Goal: Use online tool/utility: Utilize a website feature to perform a specific function

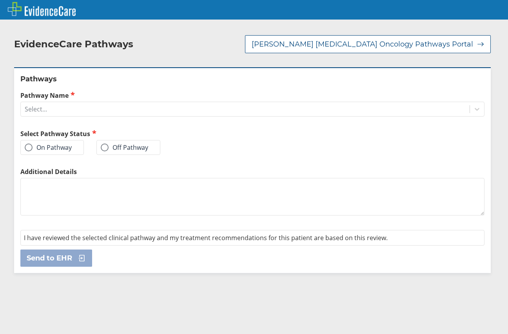
click at [49, 144] on label "On Pathway" at bounding box center [48, 148] width 47 height 8
click at [0, 0] on input "On Pathway" at bounding box center [0, 0] width 0 height 0
click at [68, 103] on div "Select..." at bounding box center [245, 109] width 448 height 13
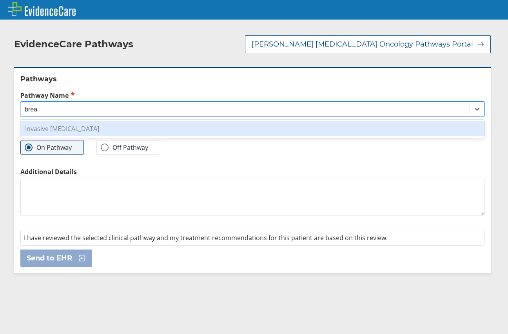
click at [60, 121] on div "Invasive [MEDICAL_DATA]" at bounding box center [252, 128] width 464 height 15
type input "brea"
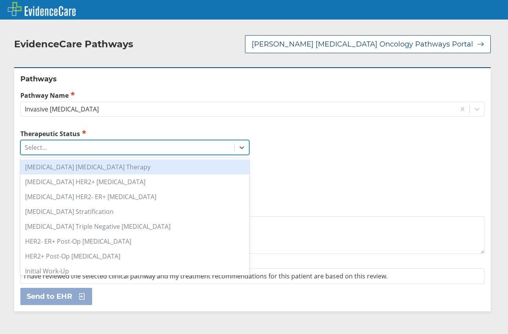
click at [66, 141] on div "Select..." at bounding box center [127, 147] width 213 height 13
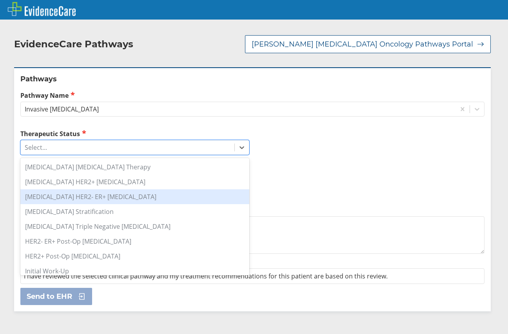
scroll to position [5, 0]
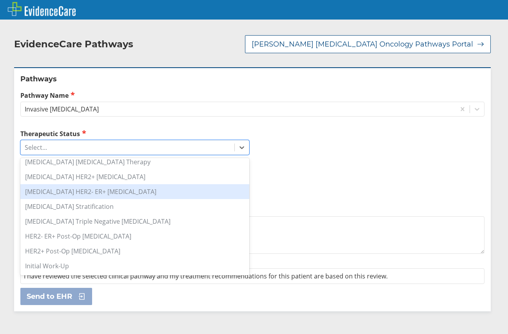
click at [104, 184] on div "[MEDICAL_DATA] HER2- ER+ [MEDICAL_DATA]" at bounding box center [134, 191] width 229 height 15
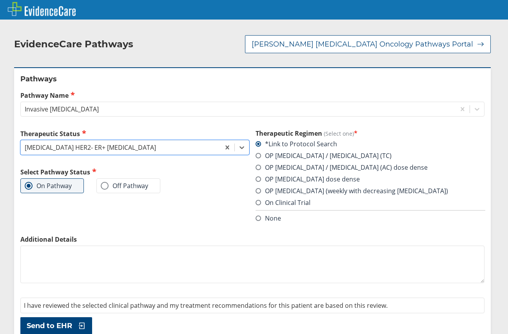
click at [255, 153] on span at bounding box center [257, 155] width 5 height 5
click at [0, 0] on input "OP [MEDICAL_DATA] / [MEDICAL_DATA] (TC)" at bounding box center [0, 0] width 0 height 0
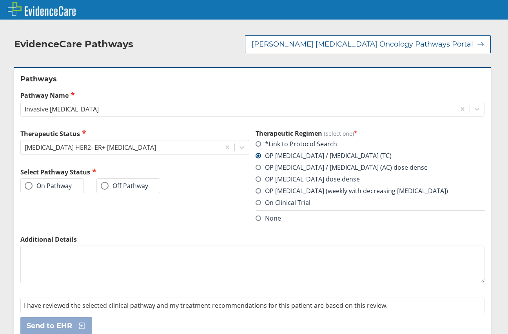
scroll to position [2, 0]
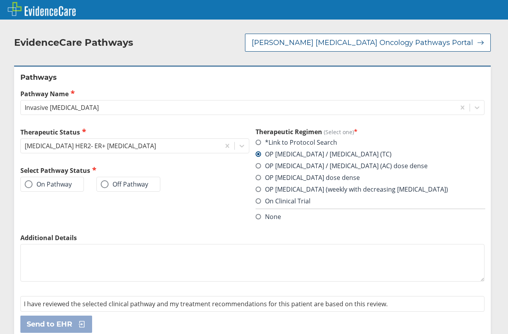
click at [55, 181] on label "On Pathway" at bounding box center [48, 185] width 47 height 8
click at [0, 0] on input "On Pathway" at bounding box center [0, 0] width 0 height 0
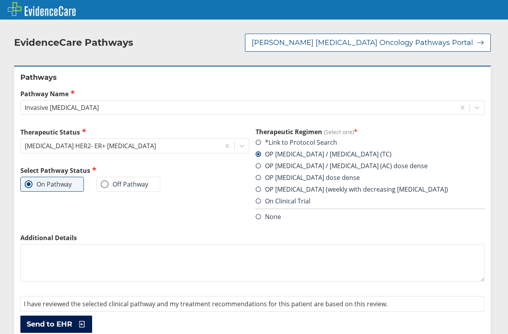
click at [28, 320] on span "Send to EHR" at bounding box center [49, 324] width 45 height 9
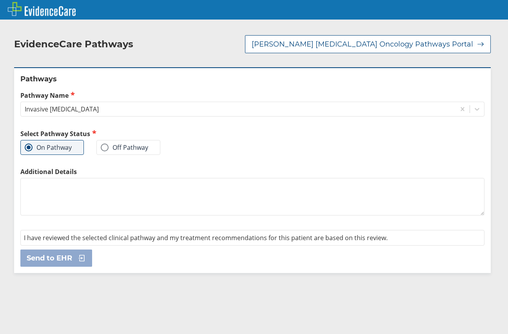
scroll to position [0, 0]
